Goal: Information Seeking & Learning: Learn about a topic

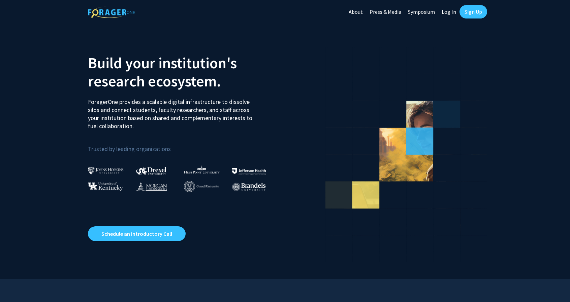
click at [451, 11] on link "Log In" at bounding box center [448, 12] width 21 height 24
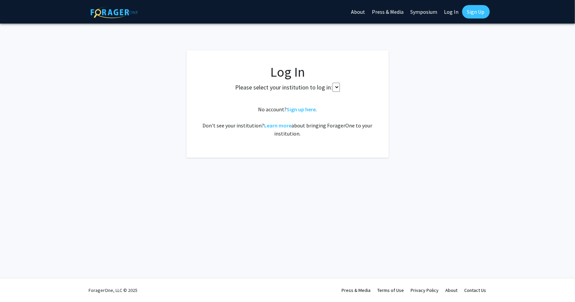
select select
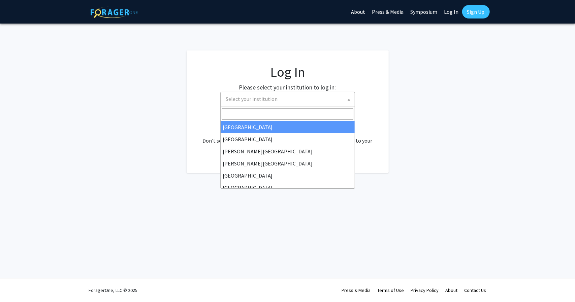
click at [300, 103] on span "Select your institution" at bounding box center [288, 99] width 131 height 14
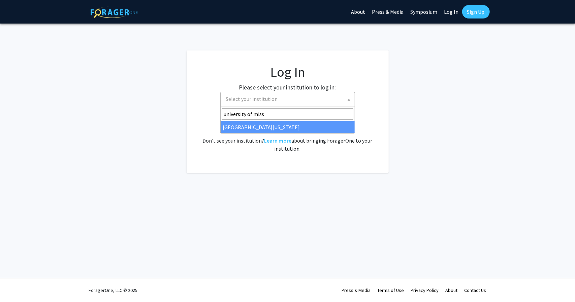
type input "university of miss"
select select "33"
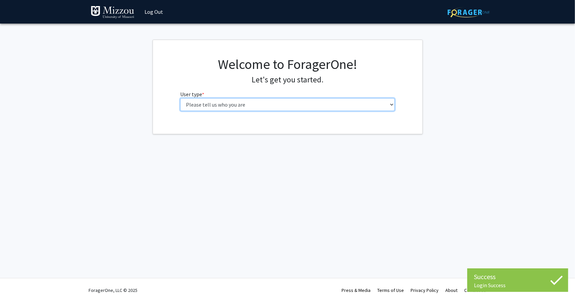
click at [237, 104] on select "Please tell us who you are Undergraduate Student Master's Student Doctoral Cand…" at bounding box center [287, 104] width 215 height 13
select select "1: undergrad"
click at [180, 98] on select "Please tell us who you are Undergraduate Student Master's Student Doctoral Cand…" at bounding box center [287, 104] width 215 height 13
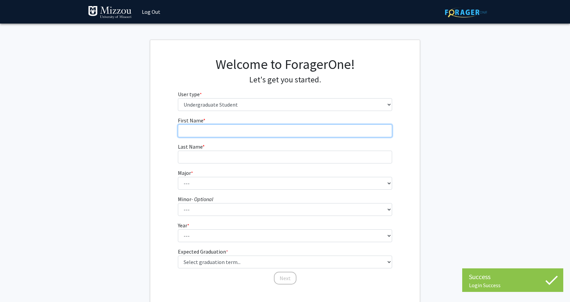
click at [208, 135] on input "First Name * required" at bounding box center [285, 131] width 215 height 13
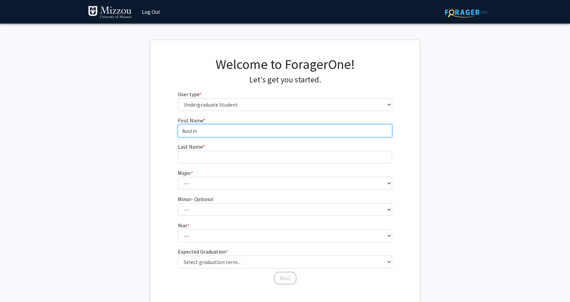
type input "Austin"
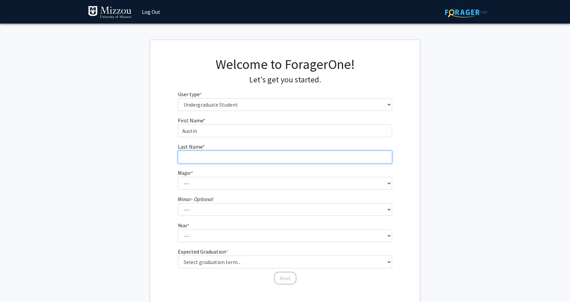
click at [205, 159] on input "Last Name * required" at bounding box center [285, 157] width 215 height 13
type input "Felton"
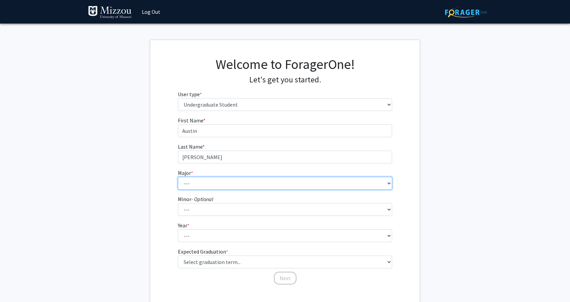
click at [195, 179] on select "--- Agribusiness Management Agricultural Education Agricultural Education: Comm…" at bounding box center [285, 183] width 215 height 13
select select "96: 2590"
click at [178, 177] on select "--- Agribusiness Management Agricultural Education Agricultural Education: Comm…" at bounding box center [285, 183] width 215 height 13
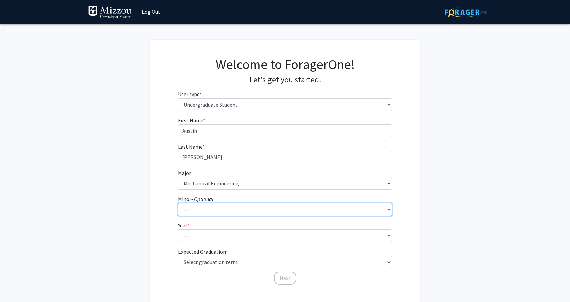
click at [222, 210] on select "--- Accountancy Aerospace Engineering Aerospace Studies Agribusiness Management…" at bounding box center [285, 209] width 215 height 13
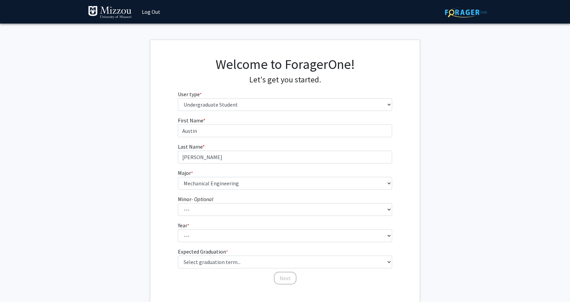
click at [467, 188] on fg-get-started "Welcome to ForagerOne! Let's get you started. User type * required Please tell …" at bounding box center [285, 172] width 570 height 264
click at [325, 180] on select "--- Agribusiness Management Agricultural Education Agricultural Education: Comm…" at bounding box center [285, 183] width 215 height 13
click at [427, 155] on fg-get-started "Welcome to ForagerOne! Let's get you started. User type * required Please tell …" at bounding box center [285, 172] width 570 height 264
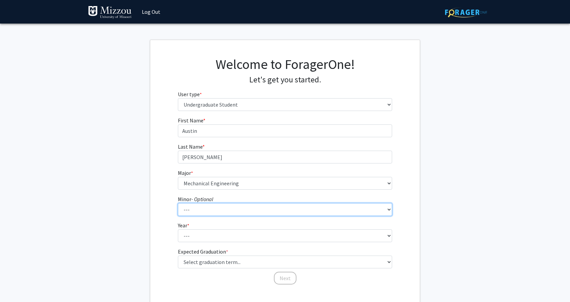
click at [226, 208] on select "--- Accountancy Aerospace Engineering Aerospace Studies Agribusiness Management…" at bounding box center [285, 209] width 215 height 13
select select "80: 2036"
click at [178, 203] on select "--- Accountancy Aerospace Engineering Aerospace Studies Agribusiness Management…" at bounding box center [285, 209] width 215 height 13
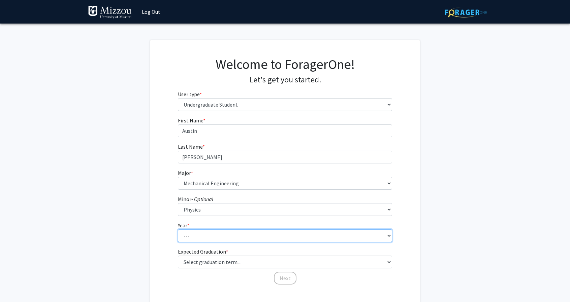
click at [187, 235] on select "--- First-year Sophomore Junior Senior Postbaccalaureate Certificate" at bounding box center [285, 236] width 215 height 13
select select "2: sophomore"
click at [178, 230] on select "--- First-year Sophomore Junior Senior Postbaccalaureate Certificate" at bounding box center [285, 236] width 215 height 13
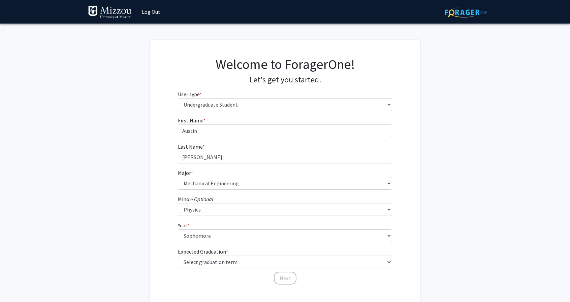
click at [202, 247] on form "First Name * required Austin Last Name * required Felton Major * required --- A…" at bounding box center [285, 198] width 215 height 162
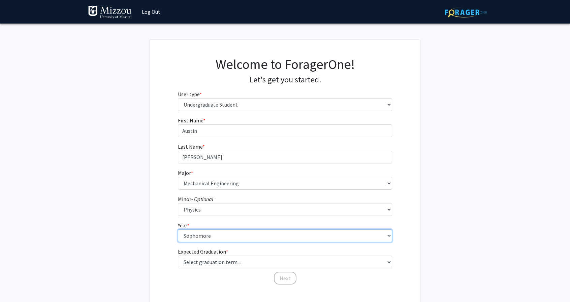
click at [198, 233] on select "--- First-year Sophomore Junior Senior Postbaccalaureate Certificate" at bounding box center [285, 236] width 215 height 13
click at [198, 235] on select "--- First-year Sophomore Junior Senior Postbaccalaureate Certificate" at bounding box center [285, 236] width 215 height 13
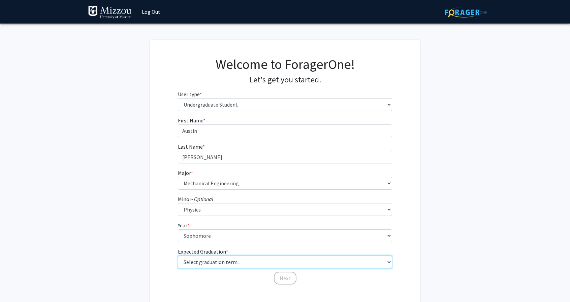
click at [201, 264] on select "Select graduation term... Spring 2025 Summer 2025 Fall 2025 Winter 2025 Spring …" at bounding box center [285, 262] width 215 height 13
select select "13: spring_2028"
click at [178, 256] on select "Select graduation term... Spring 2025 Summer 2025 Fall 2025 Winter 2025 Spring …" at bounding box center [285, 262] width 215 height 13
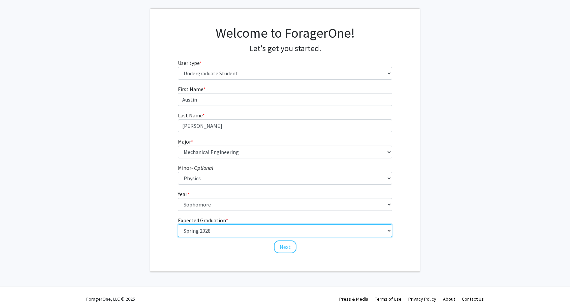
scroll to position [40, 0]
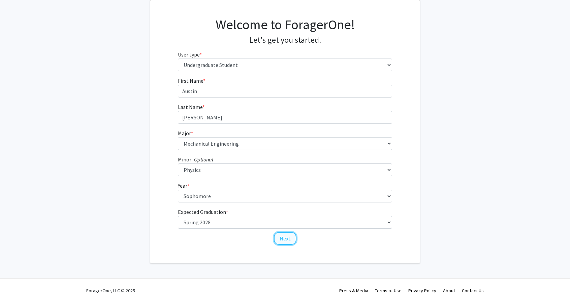
click at [289, 240] on button "Next" at bounding box center [285, 238] width 23 height 13
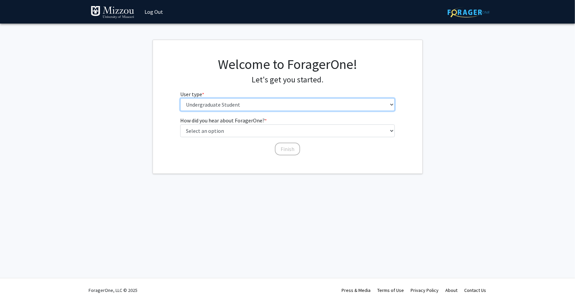
click at [237, 108] on select "Please tell us who you are Undergraduate Student Master's Student Doctoral Cand…" at bounding box center [287, 104] width 215 height 13
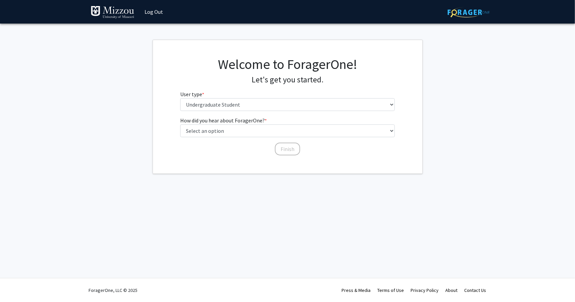
click at [190, 200] on div "Skip navigation Log Out Complete your profile × To continue, you need to make s…" at bounding box center [287, 151] width 575 height 302
click at [210, 132] on select "Select an option Peer/student recommendation Faculty/staff recommendation Unive…" at bounding box center [287, 131] width 215 height 13
select select "1: peer_recommendation"
click at [180, 125] on select "Select an option Peer/student recommendation Faculty/staff recommendation Unive…" at bounding box center [287, 131] width 215 height 13
click at [295, 146] on button "Finish" at bounding box center [287, 149] width 25 height 13
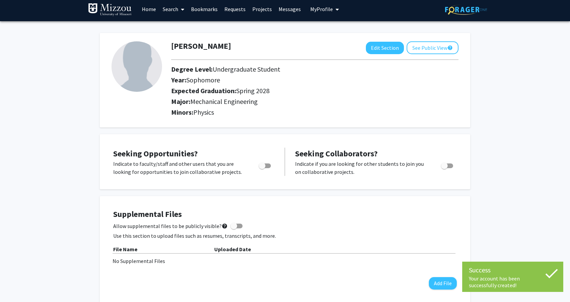
scroll to position [3, 0]
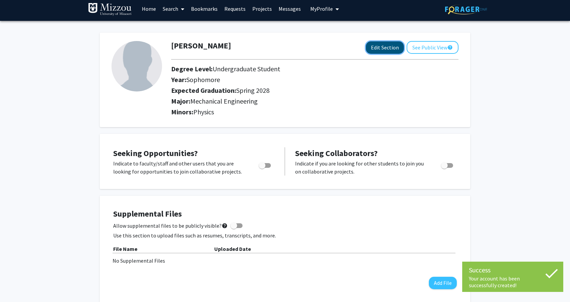
click at [386, 46] on button "Edit Section" at bounding box center [385, 47] width 38 height 12
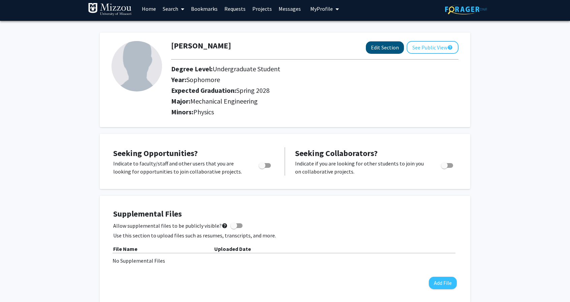
select select "sophomore"
select select "41: spring_2028"
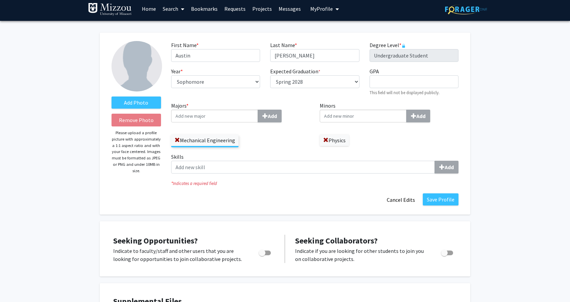
click at [216, 112] on input "Majors * Add" at bounding box center [214, 116] width 87 height 13
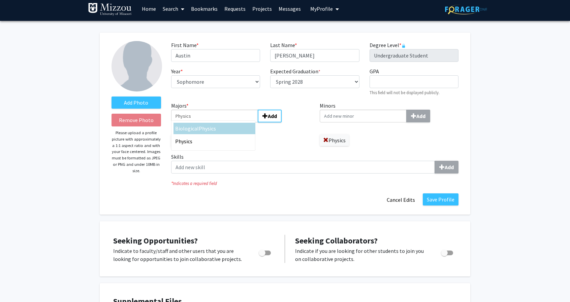
type input "Physics"
click at [205, 137] on div "Physics" at bounding box center [214, 141] width 82 height 11
click at [205, 123] on input "Physics" at bounding box center [214, 116] width 87 height 13
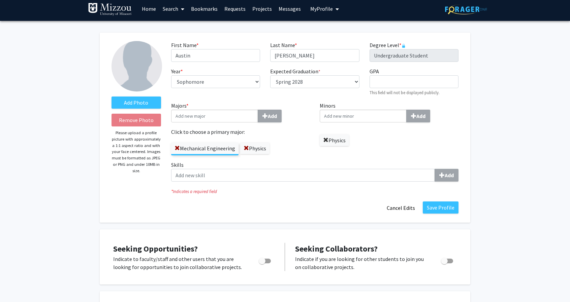
click at [326, 140] on span at bounding box center [325, 140] width 5 height 5
click at [440, 210] on button "Save Profile" at bounding box center [441, 208] width 36 height 12
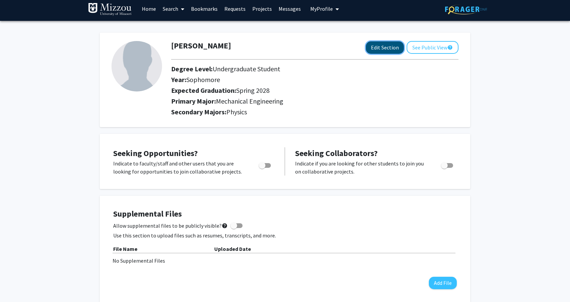
click at [378, 47] on button "Edit Section" at bounding box center [385, 47] width 38 height 12
select select "sophomore"
select select "41: spring_2028"
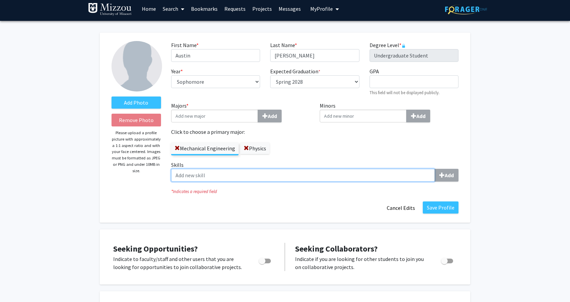
click at [239, 175] on input "Skills Add" at bounding box center [303, 175] width 264 height 13
type input "Soli"
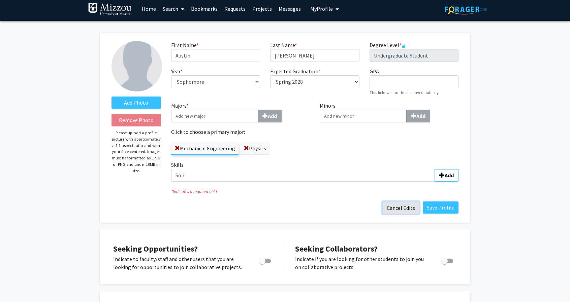
click at [405, 208] on button "Cancel Edits" at bounding box center [400, 208] width 37 height 13
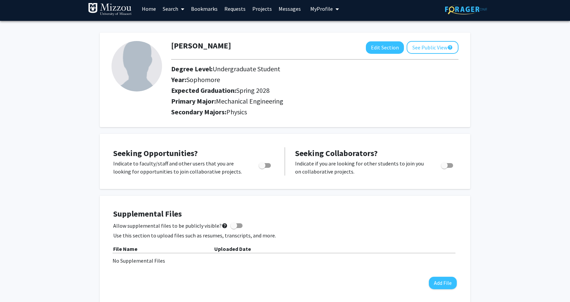
drag, startPoint x: 405, startPoint y: 208, endPoint x: 421, endPoint y: 85, distance: 124.3
click at [385, 47] on button "Edit Section" at bounding box center [385, 47] width 38 height 12
select select "sophomore"
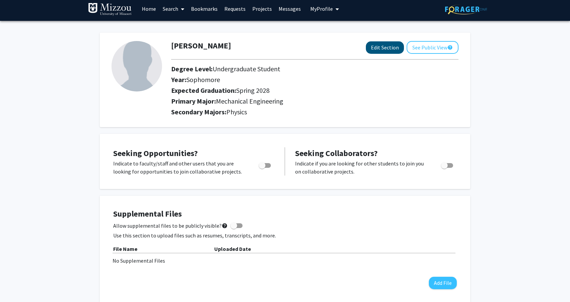
select select "41: spring_2028"
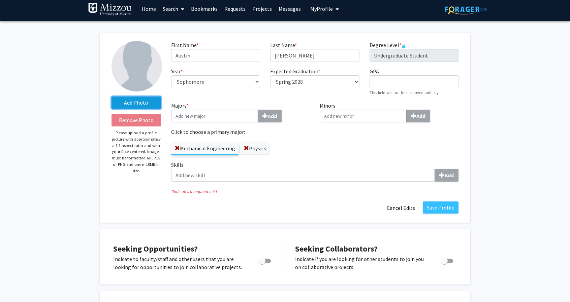
click at [137, 108] on label "Add Photo" at bounding box center [136, 103] width 50 height 12
click at [0, 0] on input "Add Photo" at bounding box center [0, 0] width 0 height 0
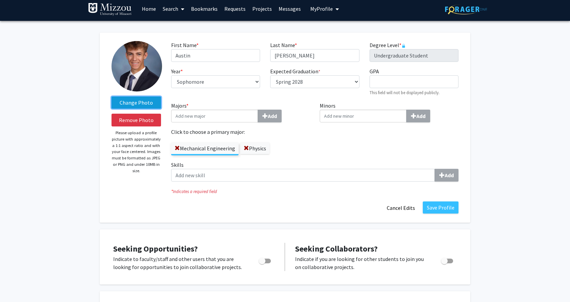
click at [146, 105] on label "Change Photo" at bounding box center [136, 103] width 50 height 12
click at [0, 0] on input "Change Photo" at bounding box center [0, 0] width 0 height 0
click at [435, 209] on button "Save Profile" at bounding box center [441, 208] width 36 height 12
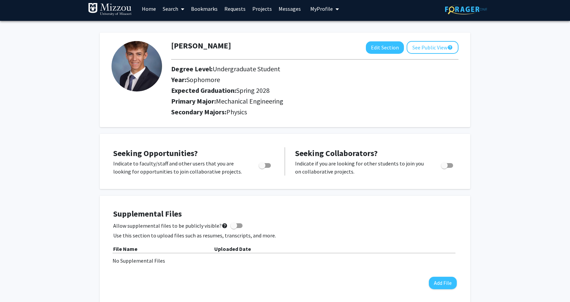
click at [262, 165] on span "Toggle" at bounding box center [262, 165] width 7 height 7
click at [262, 168] on input "Are you actively seeking opportunities?" at bounding box center [262, 168] width 0 height 0
checkbox input "true"
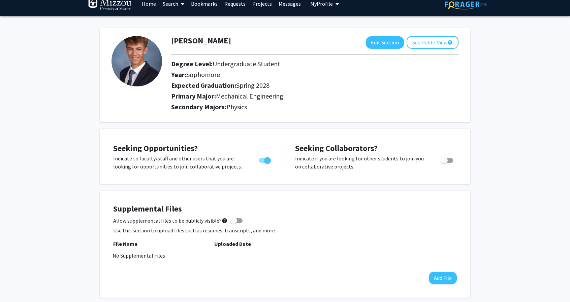
scroll to position [5, 0]
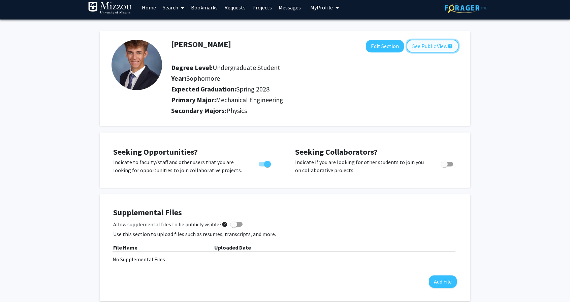
click at [444, 46] on button "See Public View help" at bounding box center [432, 46] width 52 height 13
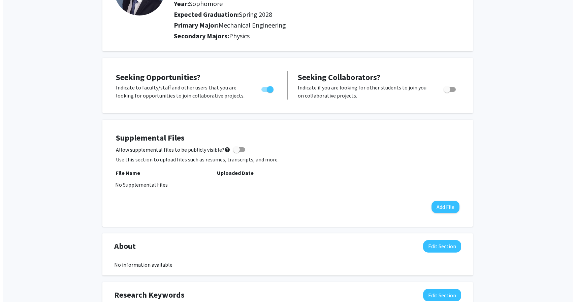
scroll to position [83, 0]
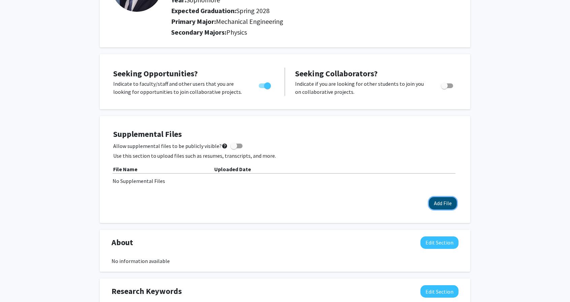
click at [440, 206] on button "Add File" at bounding box center [443, 203] width 28 height 12
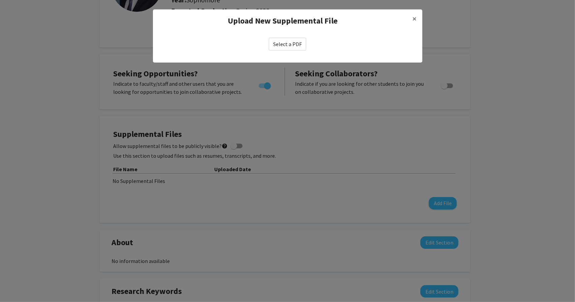
click at [286, 40] on label "Select a PDF" at bounding box center [287, 44] width 37 height 13
click at [0, 0] on input "Select a PDF" at bounding box center [0, 0] width 0 height 0
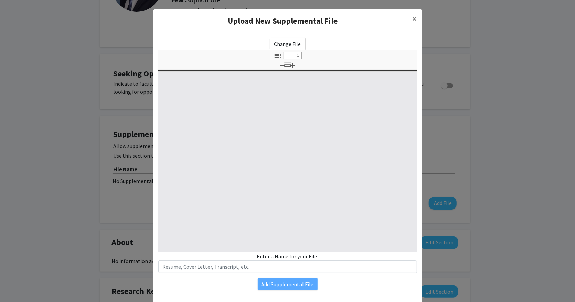
select select "custom"
type input "0"
select select "custom"
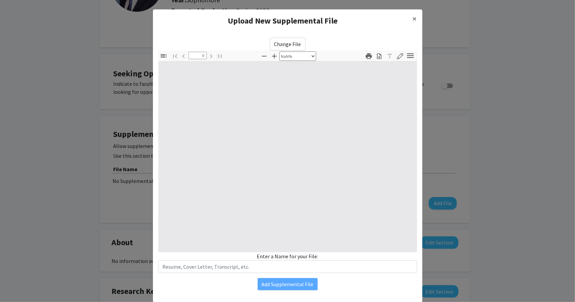
type input "1"
select select "auto"
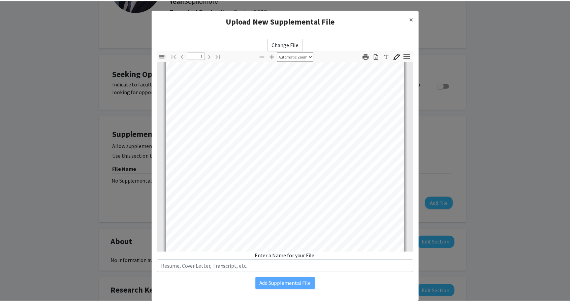
scroll to position [126, 0]
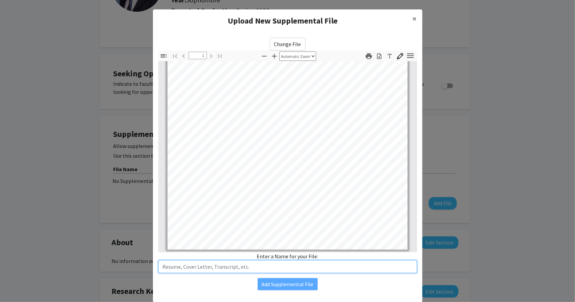
click at [297, 264] on input "text" at bounding box center [287, 267] width 259 height 13
type input "Resume"
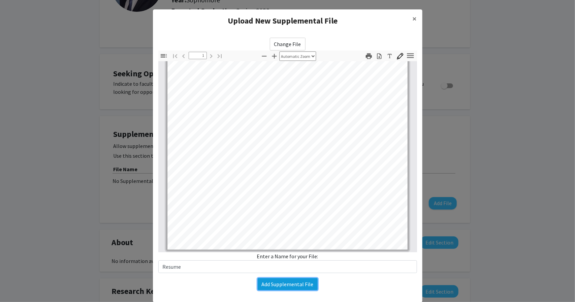
click at [291, 283] on button "Add Supplemental File" at bounding box center [288, 285] width 60 height 12
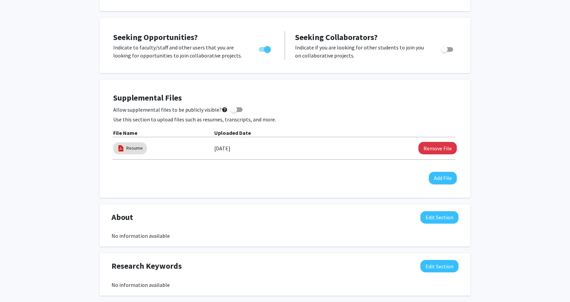
scroll to position [122, 0]
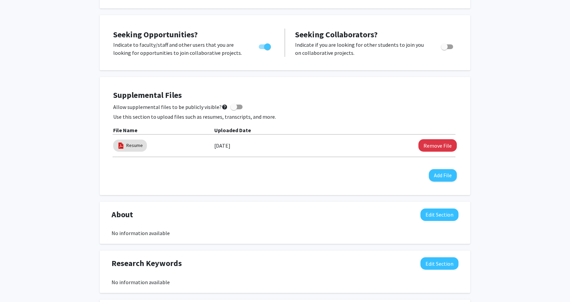
click at [232, 106] on span at bounding box center [233, 107] width 7 height 7
click at [233, 109] on input "Allow supplemental files to be publicly visible? help" at bounding box center [233, 109] width 0 height 0
checkbox input "true"
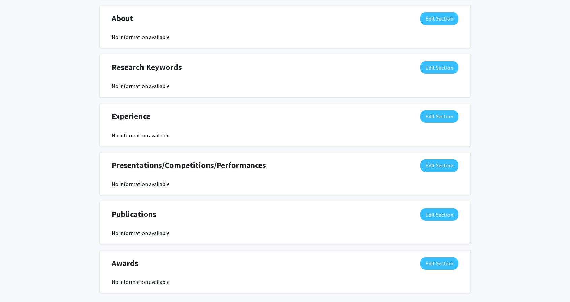
scroll to position [322, 0]
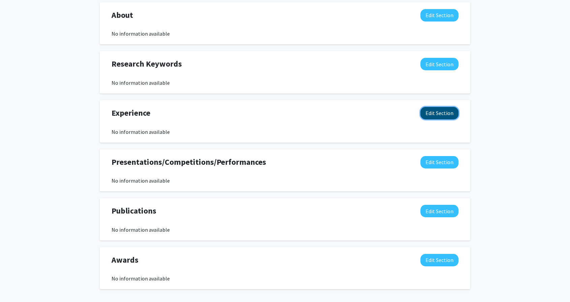
click at [437, 116] on button "Edit Section" at bounding box center [439, 113] width 38 height 12
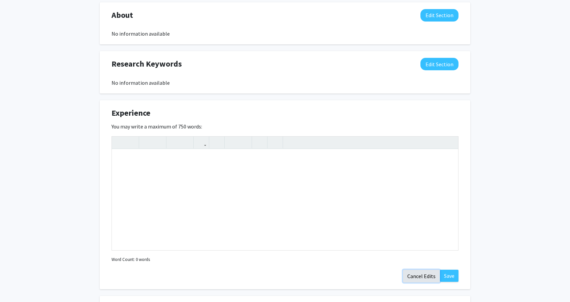
click at [419, 273] on button "Cancel Edits" at bounding box center [421, 276] width 37 height 13
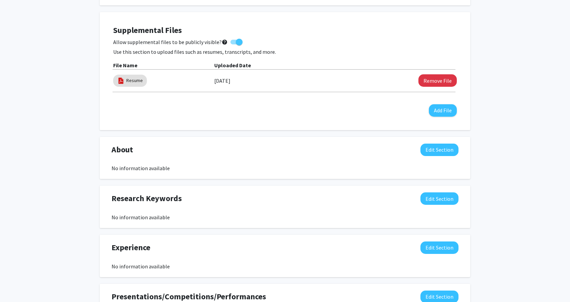
scroll to position [0, 0]
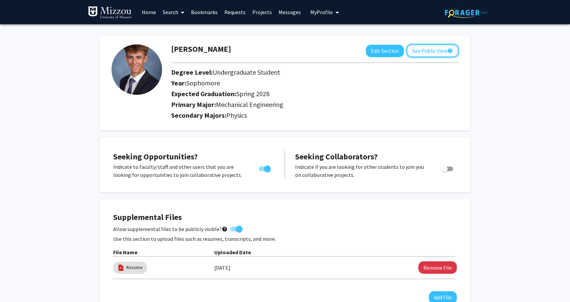
click at [427, 56] on button "See Public View help" at bounding box center [432, 50] width 52 height 13
click at [176, 11] on link "Search" at bounding box center [173, 12] width 28 height 24
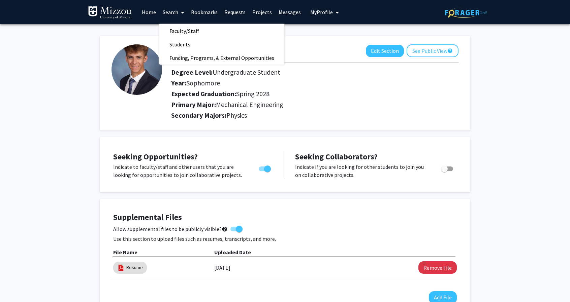
click at [181, 10] on span at bounding box center [181, 13] width 6 height 24
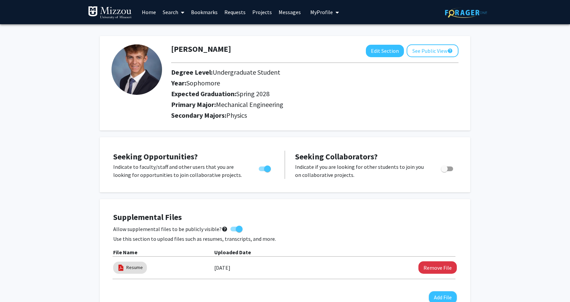
click at [262, 12] on link "Projects" at bounding box center [262, 12] width 26 height 24
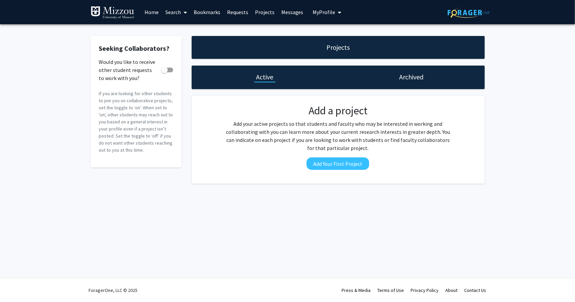
click at [229, 14] on link "Requests" at bounding box center [238, 12] width 28 height 24
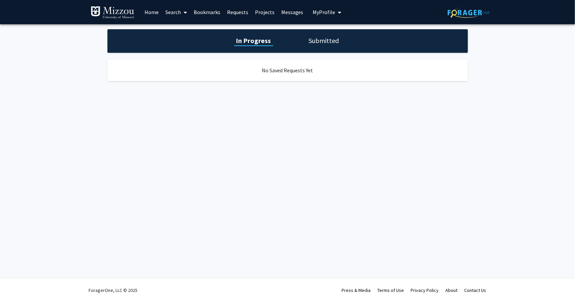
click at [207, 13] on link "Bookmarks" at bounding box center [206, 12] width 33 height 24
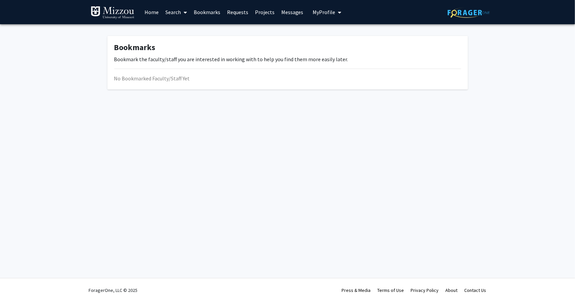
click at [171, 15] on link "Search" at bounding box center [176, 12] width 28 height 24
click at [183, 31] on span "Faculty/Staff" at bounding box center [187, 30] width 50 height 13
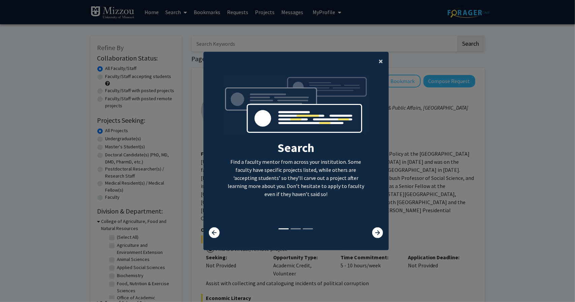
click at [376, 64] on button "×" at bounding box center [380, 61] width 15 height 19
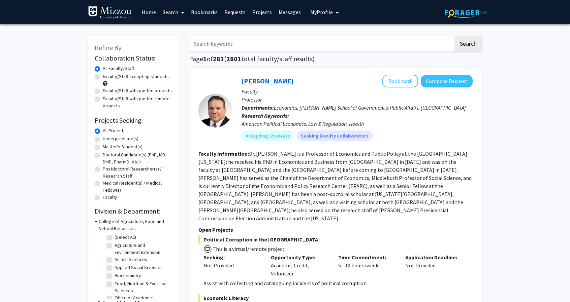
click at [152, 12] on link "Home" at bounding box center [148, 12] width 21 height 24
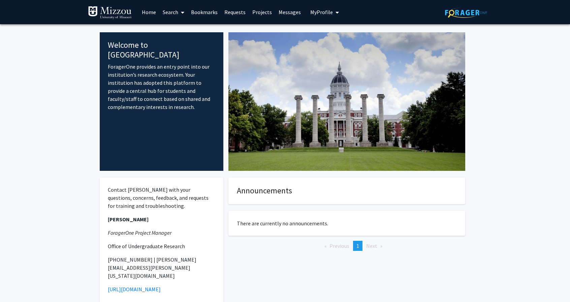
click at [177, 14] on link "Search" at bounding box center [173, 12] width 28 height 24
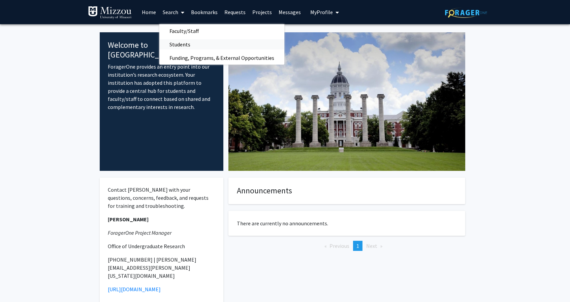
click at [180, 43] on span "Students" at bounding box center [179, 44] width 41 height 13
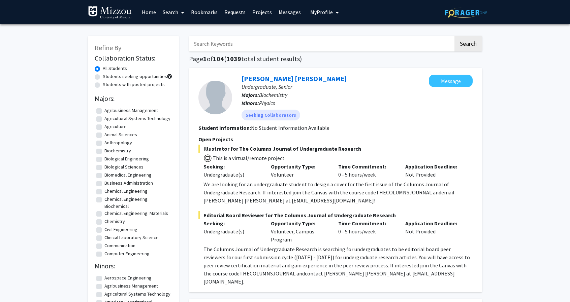
click at [178, 13] on span at bounding box center [181, 13] width 6 height 24
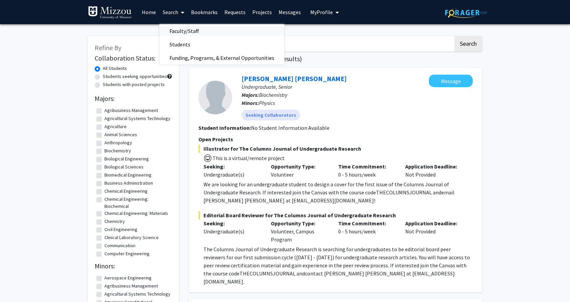
click at [180, 33] on span "Faculty/Staff" at bounding box center [184, 30] width 50 height 13
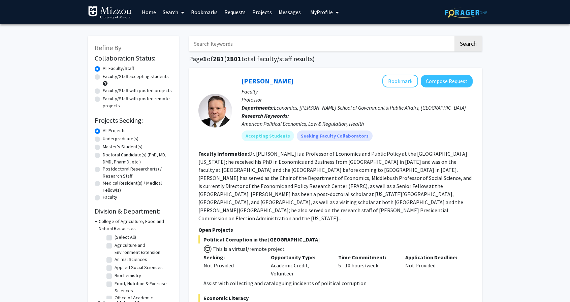
click at [246, 43] on input "Search Keywords" at bounding box center [321, 43] width 264 height 15
type input "physics"
click at [454, 36] on button "Search" at bounding box center [468, 43] width 28 height 15
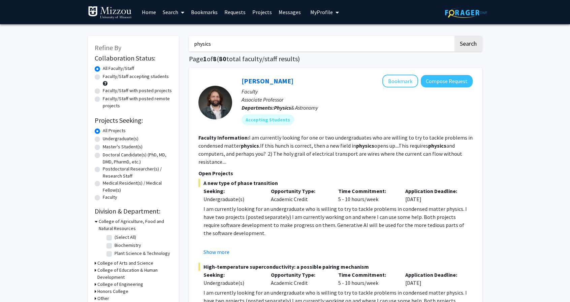
click at [111, 17] on img at bounding box center [110, 12] width 44 height 13
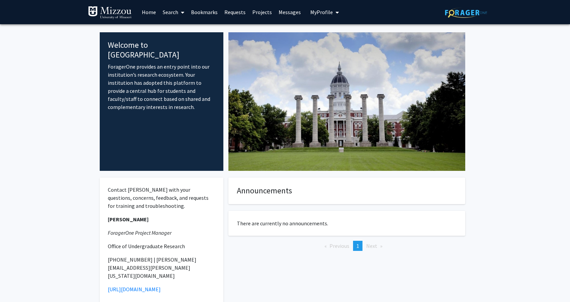
click at [317, 10] on span "My Profile" at bounding box center [321, 12] width 23 height 7
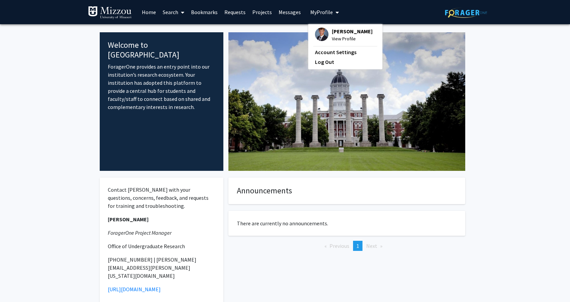
click at [339, 29] on span "Austin Felton" at bounding box center [352, 31] width 41 height 7
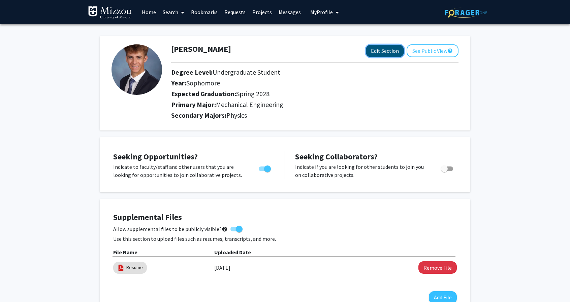
click at [395, 57] on button "Edit Section" at bounding box center [385, 51] width 38 height 12
select select "sophomore"
select select "41: spring_2028"
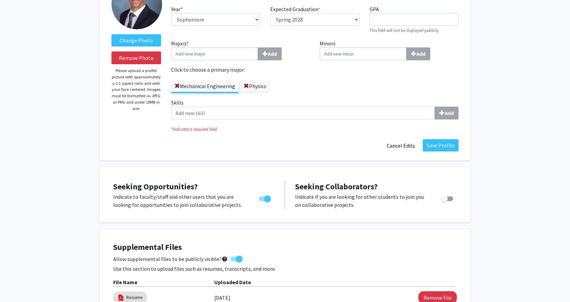
scroll to position [74, 0]
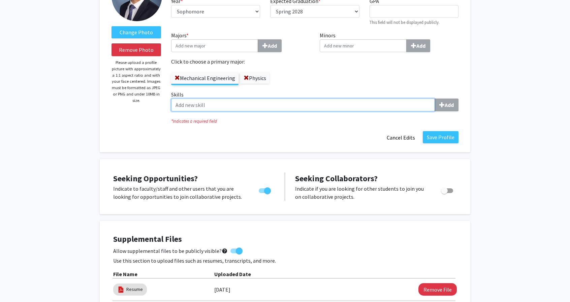
click at [397, 107] on input "Skills Add" at bounding box center [303, 105] width 264 height 13
type input "SolidWorks"
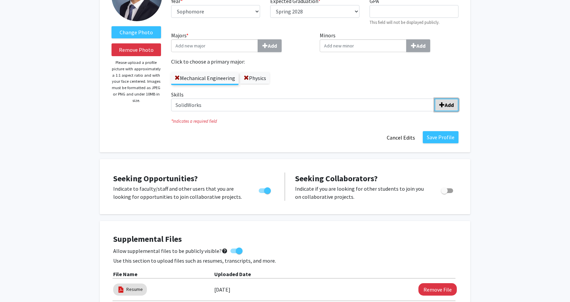
click at [448, 106] on b "Add" at bounding box center [449, 105] width 9 height 7
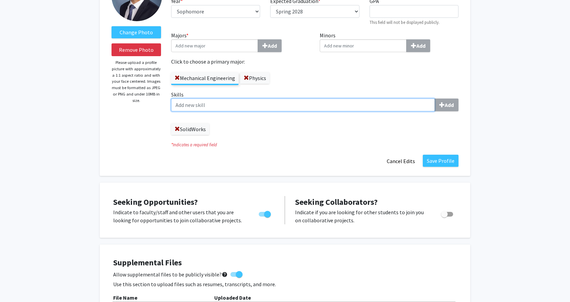
click at [253, 106] on input "Skills Add" at bounding box center [303, 105] width 264 height 13
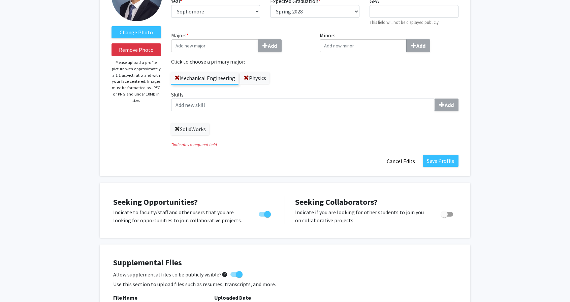
click at [176, 129] on span at bounding box center [176, 129] width 5 height 5
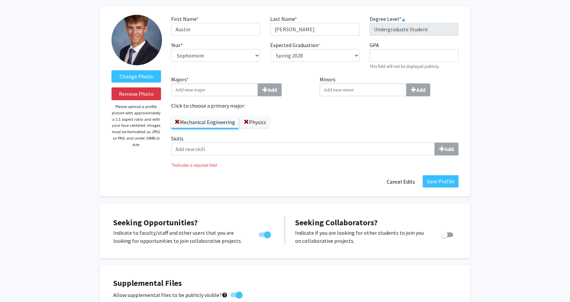
scroll to position [0, 0]
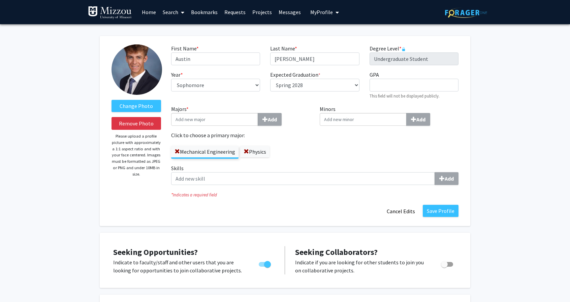
click at [121, 10] on img at bounding box center [110, 12] width 44 height 13
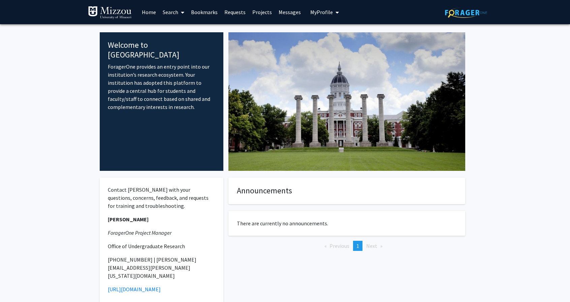
click at [169, 17] on link "Search" at bounding box center [173, 12] width 28 height 24
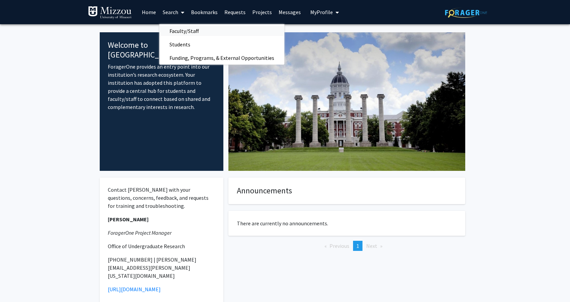
click at [175, 31] on span "Faculty/Staff" at bounding box center [184, 30] width 50 height 13
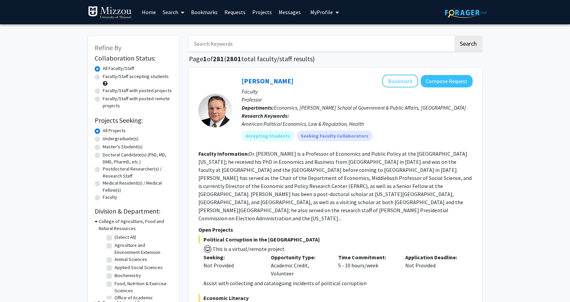
click at [172, 13] on link "Search" at bounding box center [173, 12] width 28 height 24
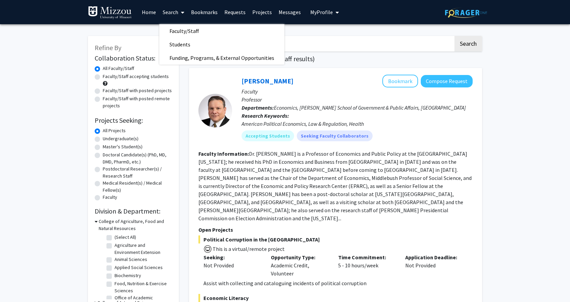
click at [172, 11] on link "Search" at bounding box center [173, 12] width 28 height 24
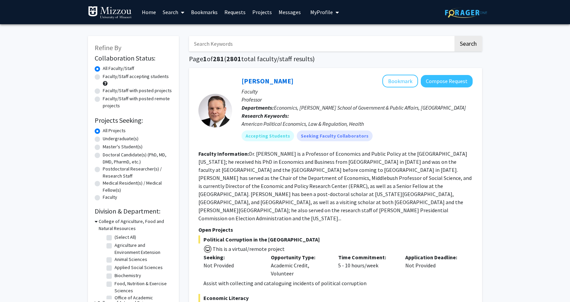
click at [227, 42] on input "Search Keywords" at bounding box center [321, 43] width 264 height 15
click at [305, 77] on div "Jeff Milyo Bookmark Compose Request" at bounding box center [356, 81] width 231 height 13
click at [232, 42] on input "Search Keywords" at bounding box center [321, 43] width 264 height 15
type input "m"
type input "engineering"
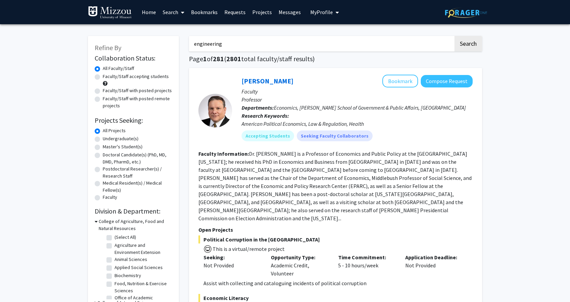
click at [454, 36] on button "Search" at bounding box center [468, 43] width 28 height 15
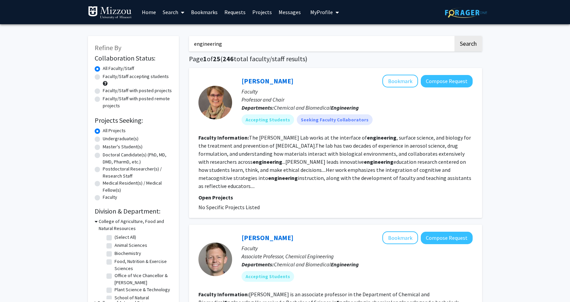
click at [103, 77] on label "Faculty/Staff accepting students" at bounding box center [136, 76] width 66 height 7
click at [103, 77] on input "Faculty/Staff accepting students" at bounding box center [105, 75] width 4 height 4
radio input "true"
click at [103, 68] on label "All Faculty/Staff" at bounding box center [118, 68] width 31 height 7
click at [103, 68] on input "All Faculty/Staff" at bounding box center [105, 67] width 4 height 4
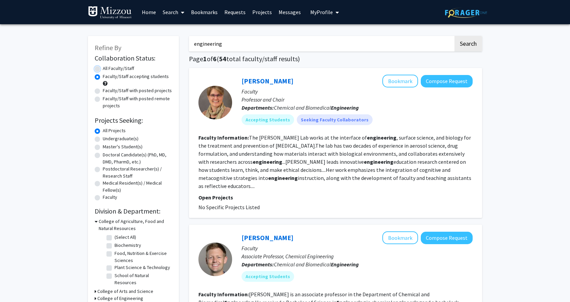
radio input "true"
click at [103, 77] on label "Faculty/Staff accepting students" at bounding box center [136, 76] width 66 height 7
click at [103, 77] on input "Faculty/Staff accepting students" at bounding box center [105, 75] width 4 height 4
radio input "true"
click at [103, 92] on label "Faculty/Staff with posted projects" at bounding box center [137, 90] width 69 height 7
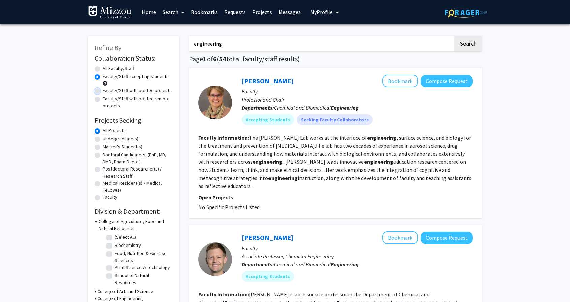
click at [103, 92] on input "Faculty/Staff with posted projects" at bounding box center [105, 89] width 4 height 4
radio input "true"
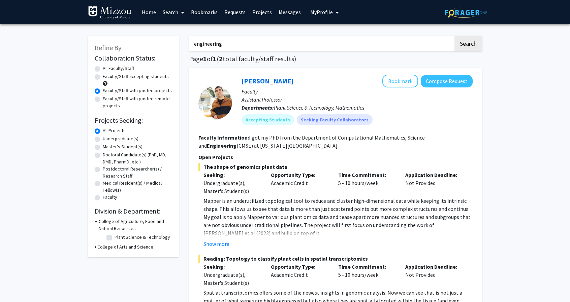
click at [103, 78] on label "Faculty/Staff accepting students" at bounding box center [136, 76] width 66 height 7
click at [103, 77] on input "Faculty/Staff accepting students" at bounding box center [105, 75] width 4 height 4
radio input "true"
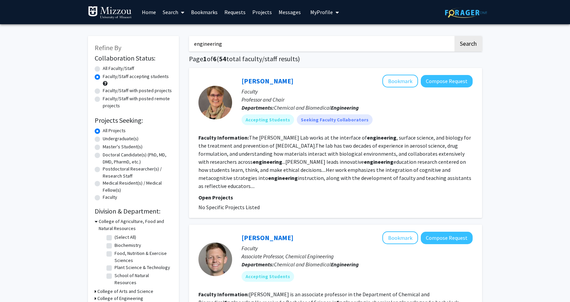
click at [103, 138] on label "Undergraduate(s)" at bounding box center [121, 138] width 36 height 7
click at [103, 138] on input "Undergraduate(s)" at bounding box center [105, 137] width 4 height 4
radio input "true"
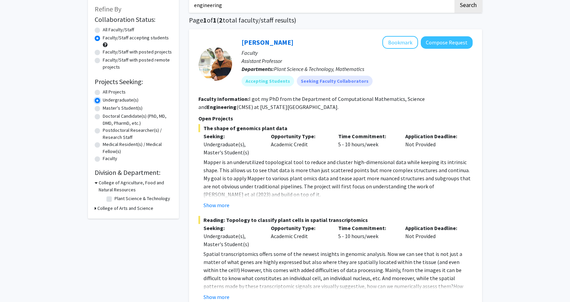
scroll to position [39, 0]
click at [103, 29] on label "All Faculty/Staff" at bounding box center [118, 29] width 31 height 7
click at [103, 29] on input "All Faculty/Staff" at bounding box center [105, 28] width 4 height 4
radio input "true"
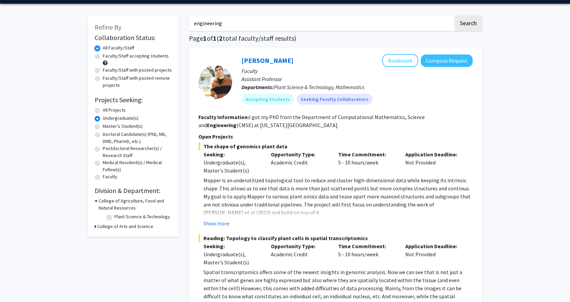
scroll to position [17, 0]
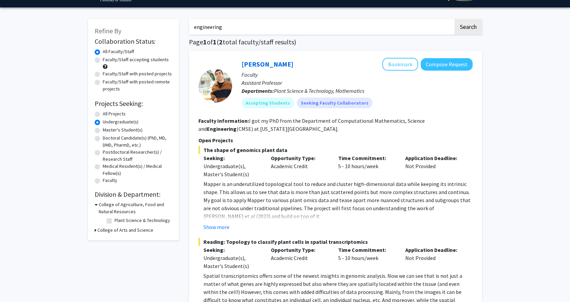
click at [103, 116] on label "All Projects" at bounding box center [114, 113] width 23 height 7
click at [103, 115] on input "All Projects" at bounding box center [105, 112] width 4 height 4
radio input "true"
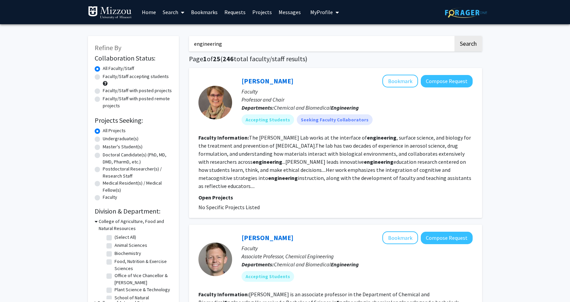
drag, startPoint x: 231, startPoint y: 44, endPoint x: 181, endPoint y: 42, distance: 50.2
type input "physics"
click at [454, 36] on button "Search" at bounding box center [468, 43] width 28 height 15
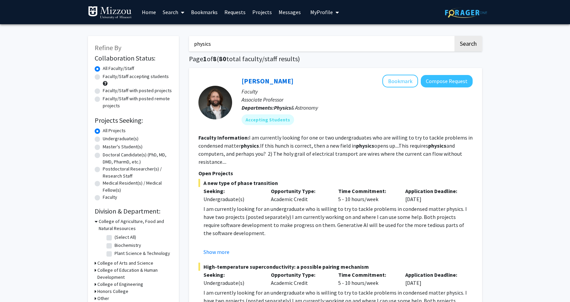
click at [103, 138] on label "Undergraduate(s)" at bounding box center [121, 138] width 36 height 7
click at [103, 138] on input "Undergraduate(s)" at bounding box center [105, 137] width 4 height 4
radio input "true"
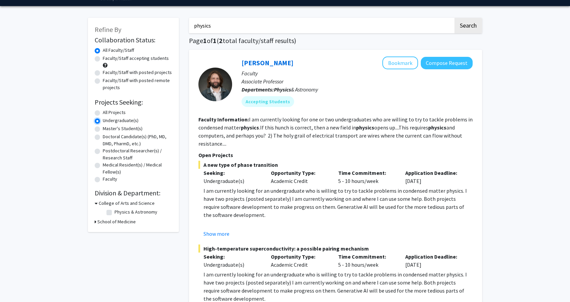
scroll to position [15, 0]
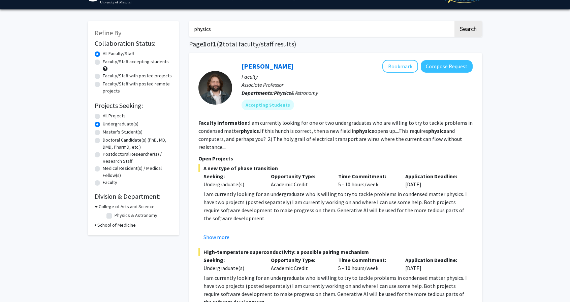
click at [103, 62] on label "Faculty/Staff accepting students" at bounding box center [136, 61] width 66 height 7
click at [103, 62] on input "Faculty/Staff accepting students" at bounding box center [105, 60] width 4 height 4
radio input "true"
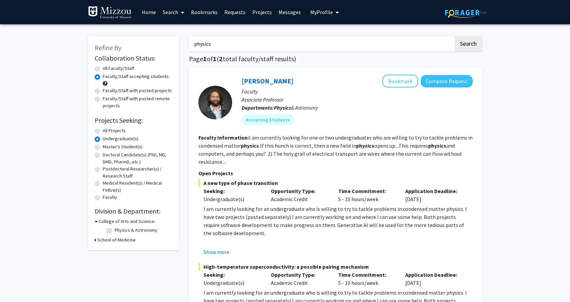
click at [99, 64] on form "Collaboration Status: Collaboration Status All Faculty/Staff Collaboration Stat…" at bounding box center [133, 128] width 77 height 148
click at [103, 70] on label "All Faculty/Staff" at bounding box center [118, 68] width 31 height 7
click at [103, 69] on input "All Faculty/Staff" at bounding box center [105, 67] width 4 height 4
radio input "true"
click at [103, 129] on label "All Projects" at bounding box center [114, 130] width 23 height 7
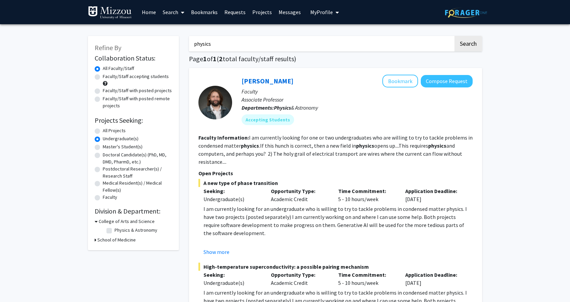
click at [103, 129] on input "All Projects" at bounding box center [105, 129] width 4 height 4
radio input "true"
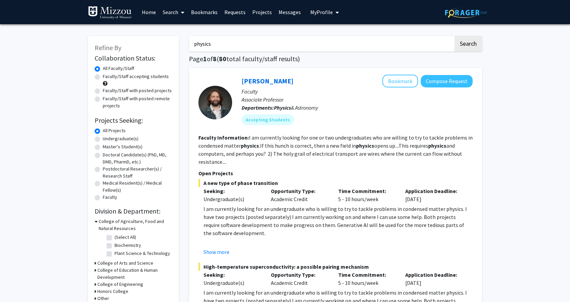
click at [103, 77] on label "Faculty/Staff accepting students" at bounding box center [136, 76] width 66 height 7
click at [103, 77] on input "Faculty/Staff accepting students" at bounding box center [105, 75] width 4 height 4
radio input "true"
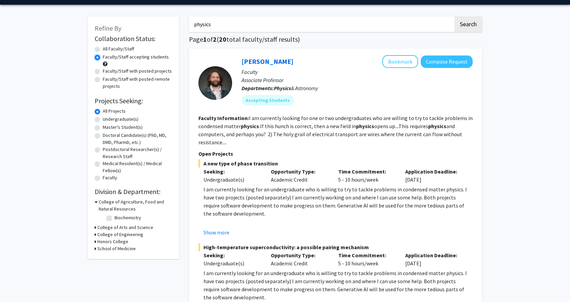
scroll to position [18, 0]
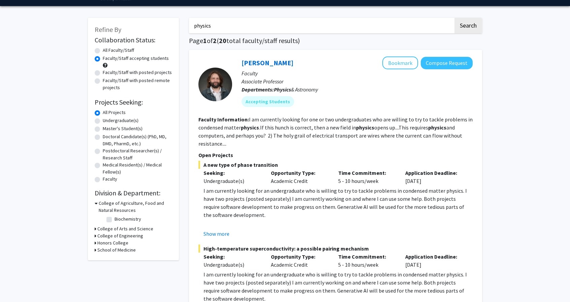
click at [103, 122] on label "Undergraduate(s)" at bounding box center [121, 120] width 36 height 7
click at [103, 122] on input "Undergraduate(s)" at bounding box center [105, 119] width 4 height 4
radio input "true"
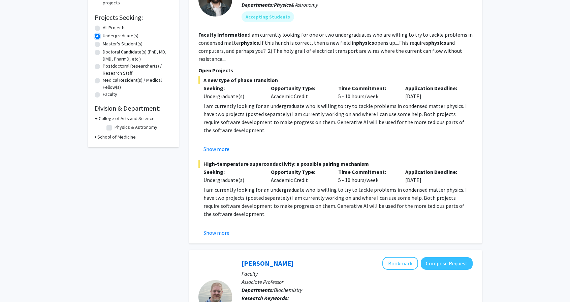
scroll to position [100, 0]
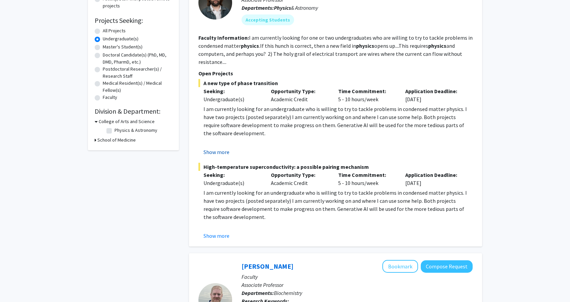
click at [219, 152] on button "Show more" at bounding box center [216, 152] width 26 height 8
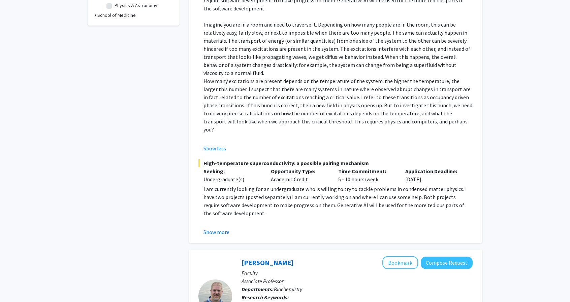
scroll to position [226, 0]
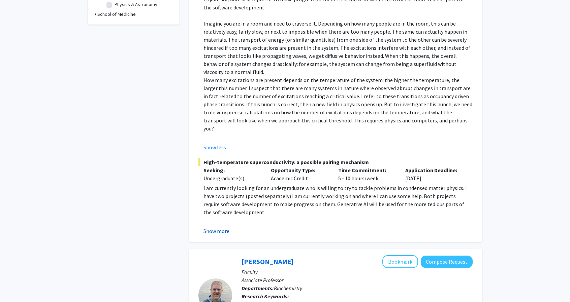
click at [210, 227] on button "Show more" at bounding box center [216, 231] width 26 height 8
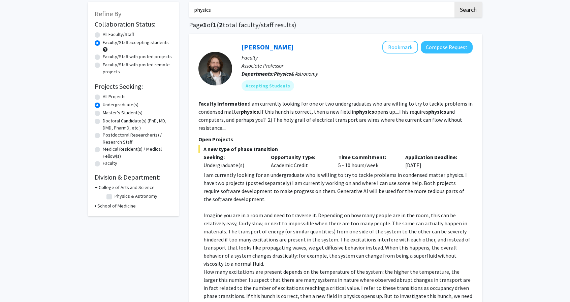
scroll to position [0, 0]
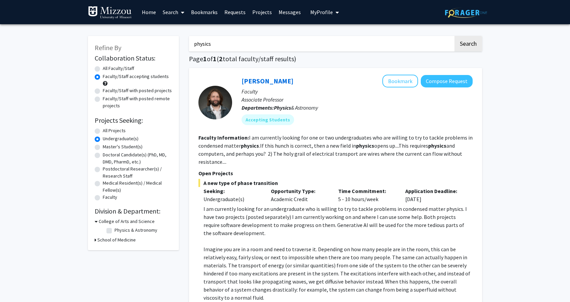
click at [105, 66] on label "All Faculty/Staff" at bounding box center [118, 68] width 31 height 7
click at [105, 66] on input "All Faculty/Staff" at bounding box center [105, 67] width 4 height 4
radio input "true"
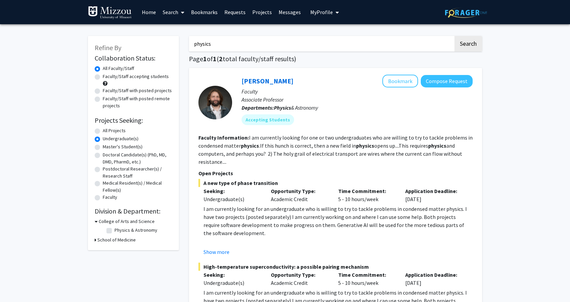
click at [103, 132] on label "All Projects" at bounding box center [114, 130] width 23 height 7
click at [103, 132] on input "All Projects" at bounding box center [105, 129] width 4 height 4
radio input "true"
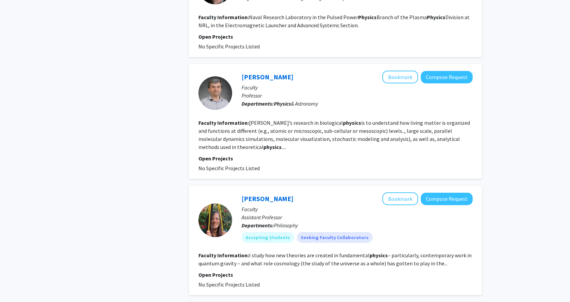
scroll to position [551, 0]
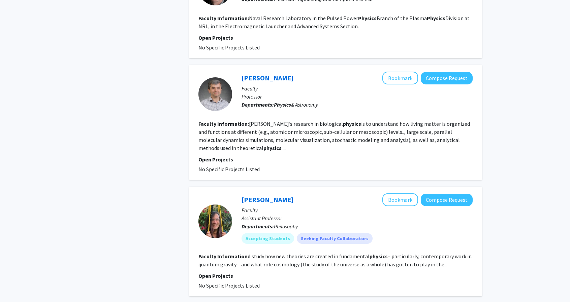
click at [263, 150] on b "physics" at bounding box center [272, 148] width 18 height 7
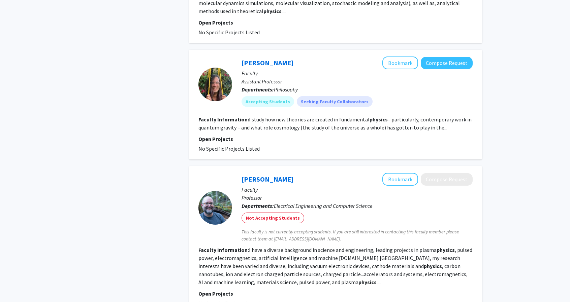
scroll to position [687, 0]
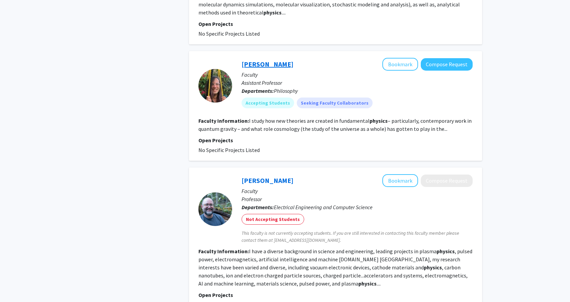
click at [267, 66] on link "Mike Schneider" at bounding box center [267, 64] width 52 height 8
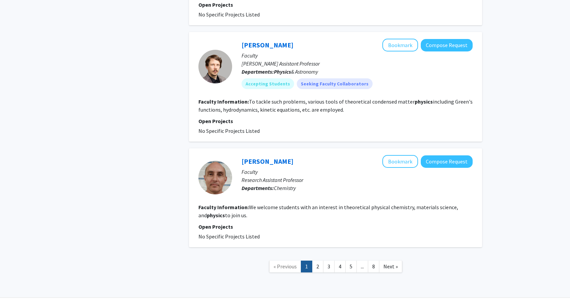
scroll to position [1271, 0]
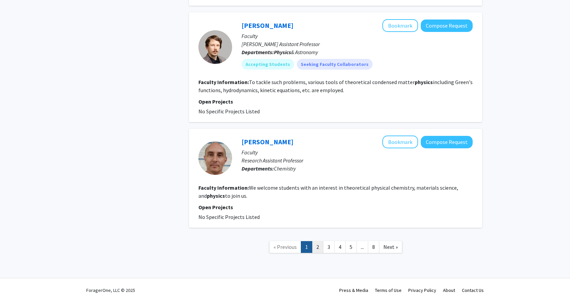
click at [316, 249] on link "2" at bounding box center [317, 247] width 11 height 12
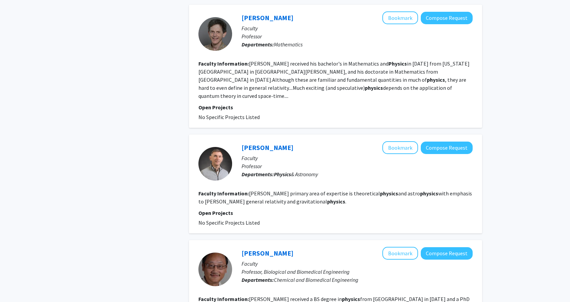
scroll to position [482, 0]
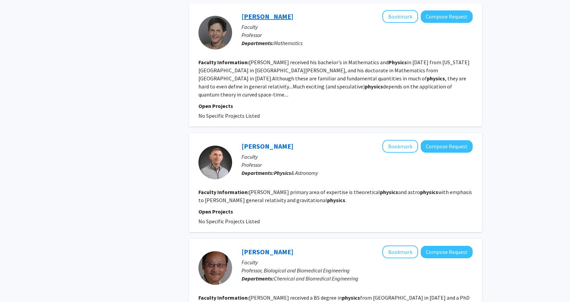
click at [250, 16] on link "Adam Helfer" at bounding box center [267, 16] width 52 height 8
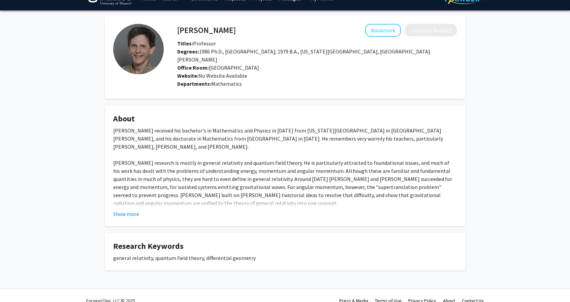
scroll to position [16, 0]
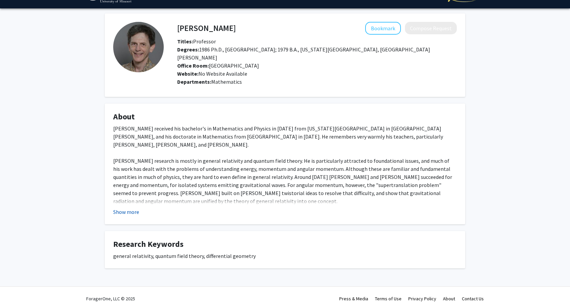
click at [127, 208] on button "Show more" at bounding box center [126, 212] width 26 height 8
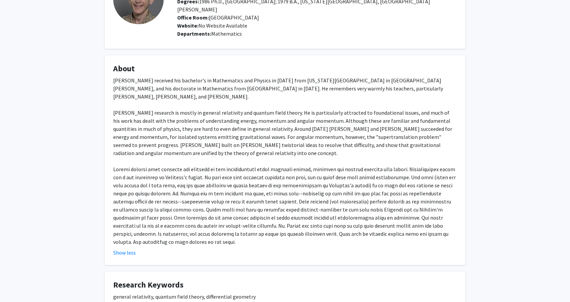
scroll to position [65, 0]
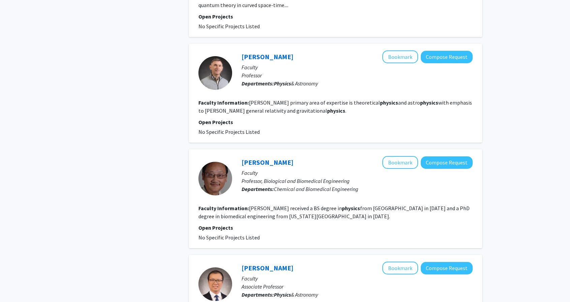
scroll to position [574, 0]
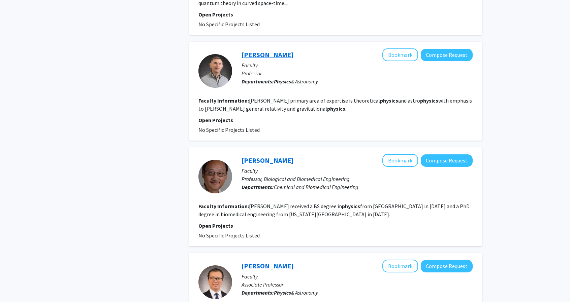
click at [263, 51] on link "Sergei Kopeikin" at bounding box center [267, 55] width 52 height 8
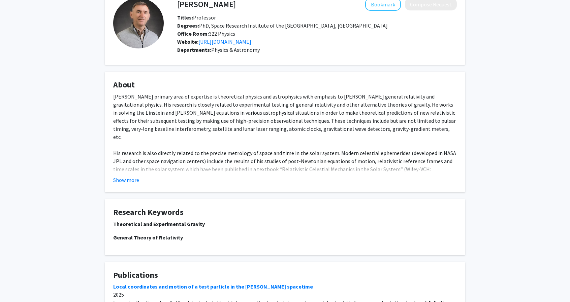
scroll to position [38, 0]
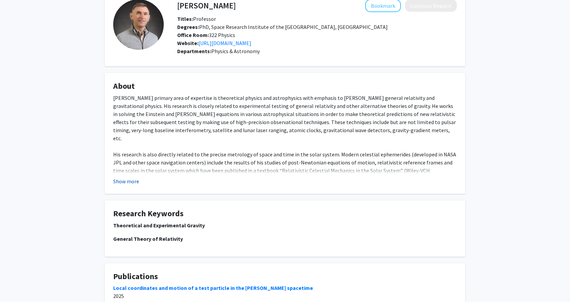
click at [123, 179] on button "Show more" at bounding box center [126, 181] width 26 height 8
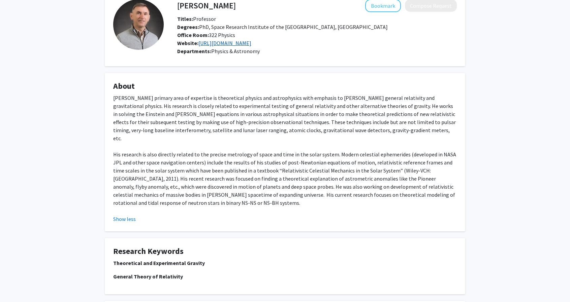
click at [235, 43] on link "https://en.wikipedia.org/wiki/Sergei_Kopeikin" at bounding box center [224, 43] width 53 height 7
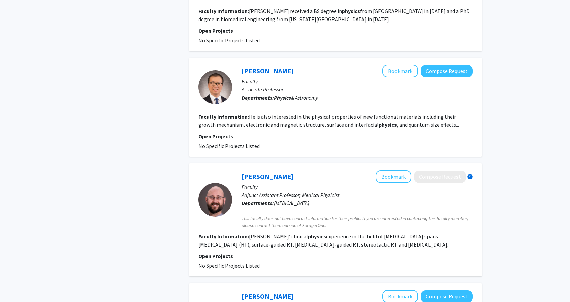
scroll to position [771, 0]
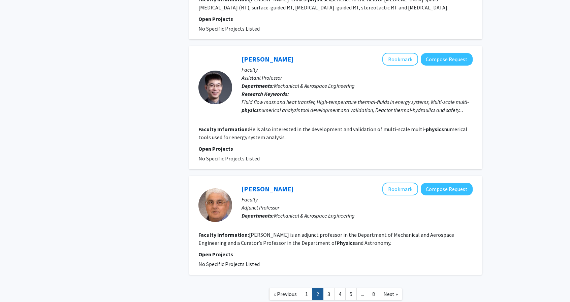
scroll to position [1012, 0]
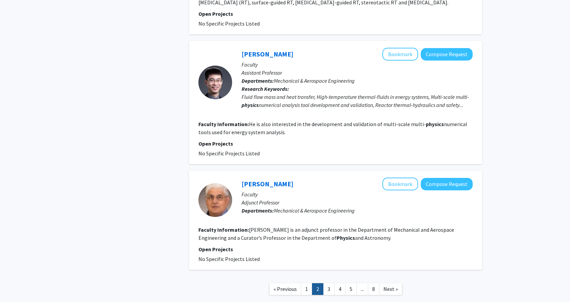
drag, startPoint x: 498, startPoint y: 233, endPoint x: 475, endPoint y: 231, distance: 23.7
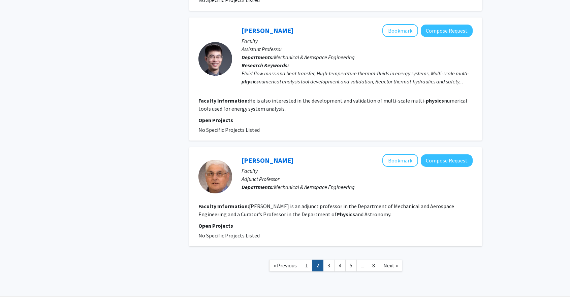
scroll to position [1046, 0]
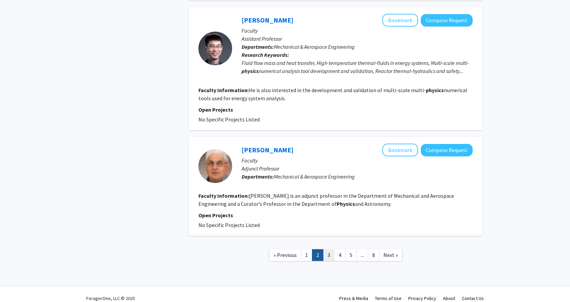
click at [331, 252] on link "3" at bounding box center [328, 256] width 11 height 12
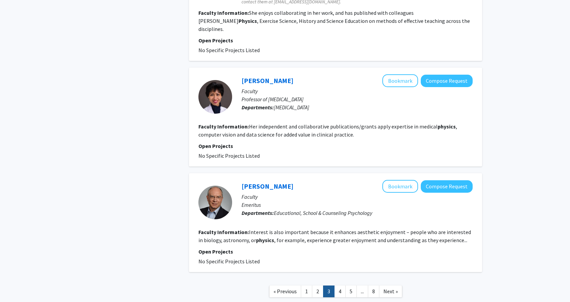
scroll to position [1030, 0]
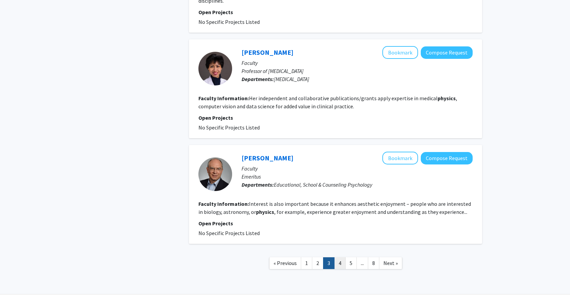
click at [340, 258] on link "4" at bounding box center [339, 264] width 11 height 12
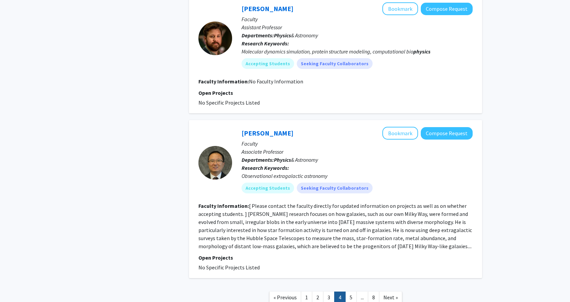
scroll to position [1438, 0]
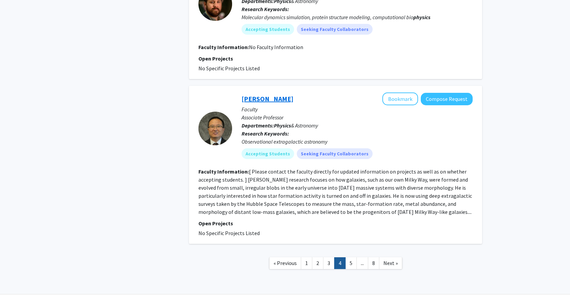
click at [264, 95] on link "Yicheng Guo" at bounding box center [267, 99] width 52 height 8
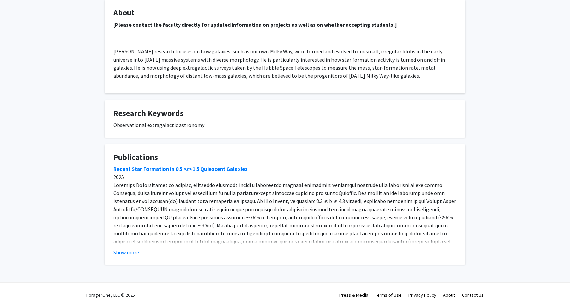
scroll to position [127, 0]
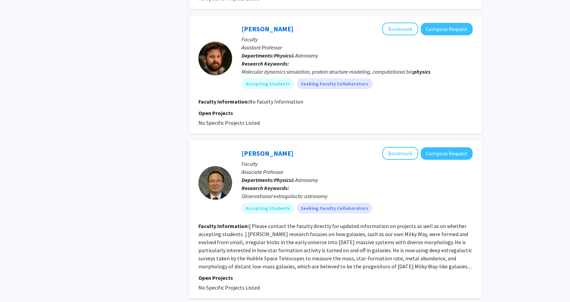
scroll to position [1438, 0]
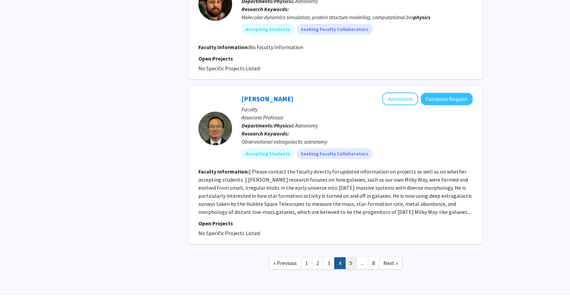
click at [349, 258] on link "5" at bounding box center [350, 264] width 11 height 12
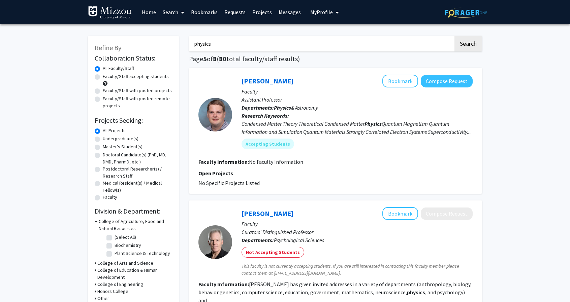
drag, startPoint x: 558, startPoint y: 56, endPoint x: 566, endPoint y: 94, distance: 38.2
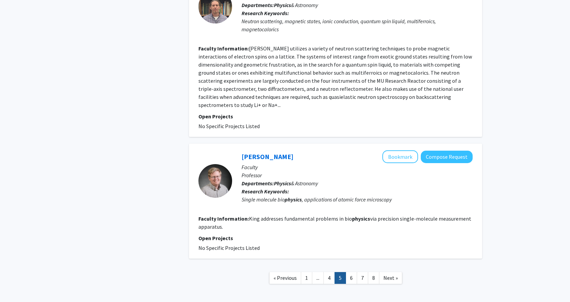
scroll to position [1112, 0]
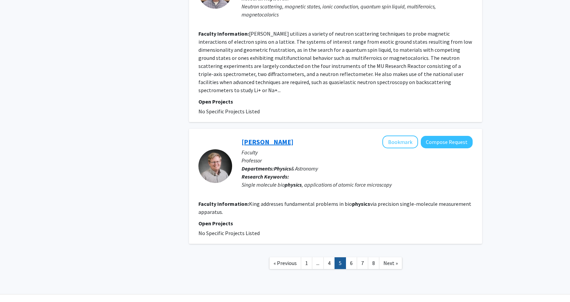
click at [252, 138] on link "Gavin King" at bounding box center [267, 142] width 52 height 8
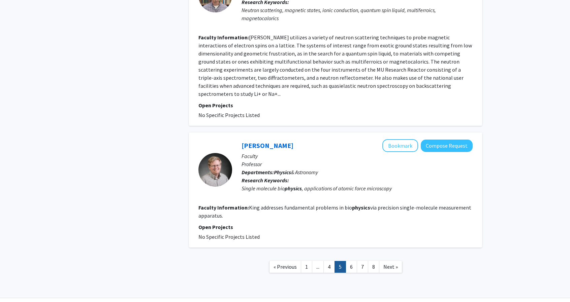
scroll to position [1112, 0]
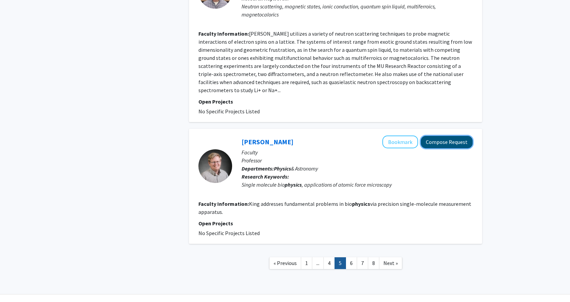
click at [448, 136] on button "Compose Request" at bounding box center [447, 142] width 52 height 12
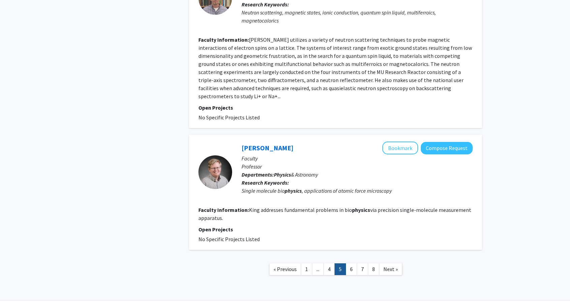
scroll to position [1112, 0]
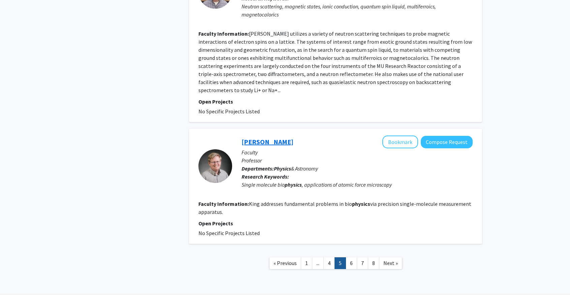
click at [257, 138] on link "Gavin King" at bounding box center [267, 142] width 52 height 8
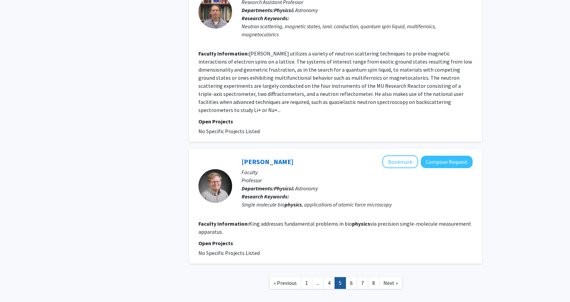
scroll to position [1112, 0]
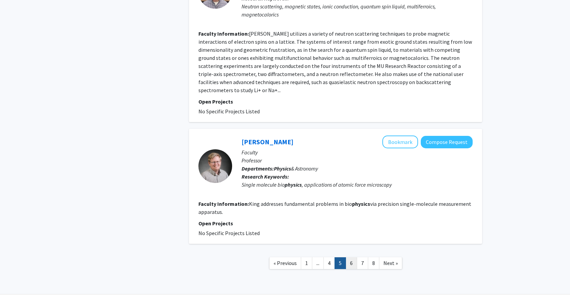
click at [352, 258] on link "6" at bounding box center [351, 264] width 11 height 12
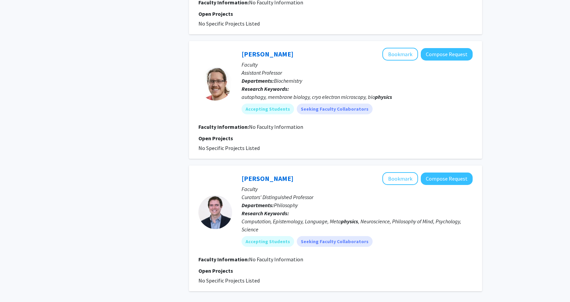
scroll to position [1323, 0]
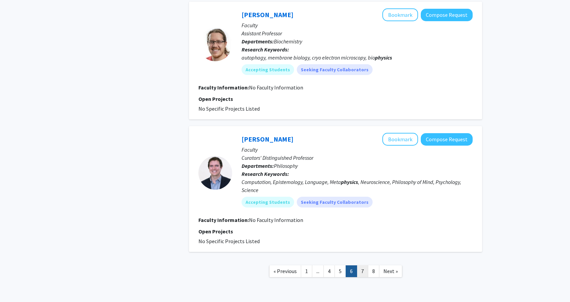
click at [364, 266] on link "7" at bounding box center [362, 272] width 11 height 12
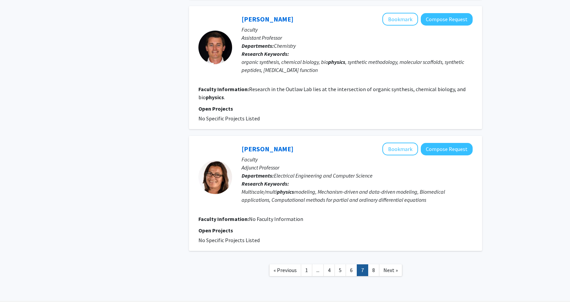
scroll to position [1071, 0]
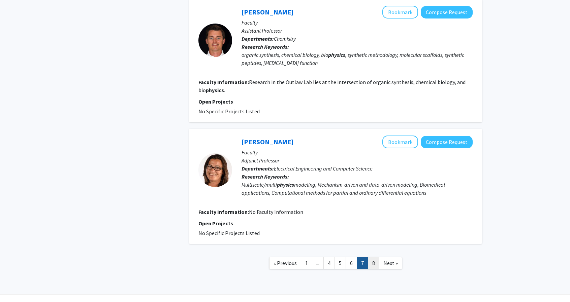
click at [371, 258] on link "8" at bounding box center [373, 264] width 11 height 12
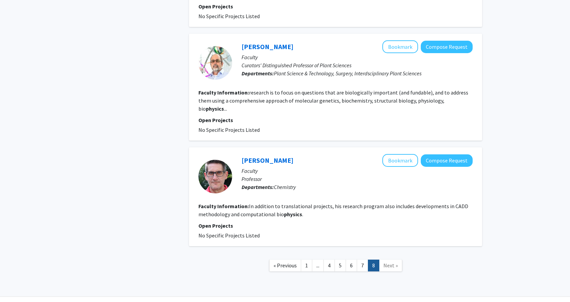
scroll to position [955, 0]
